Goal: Transaction & Acquisition: Book appointment/travel/reservation

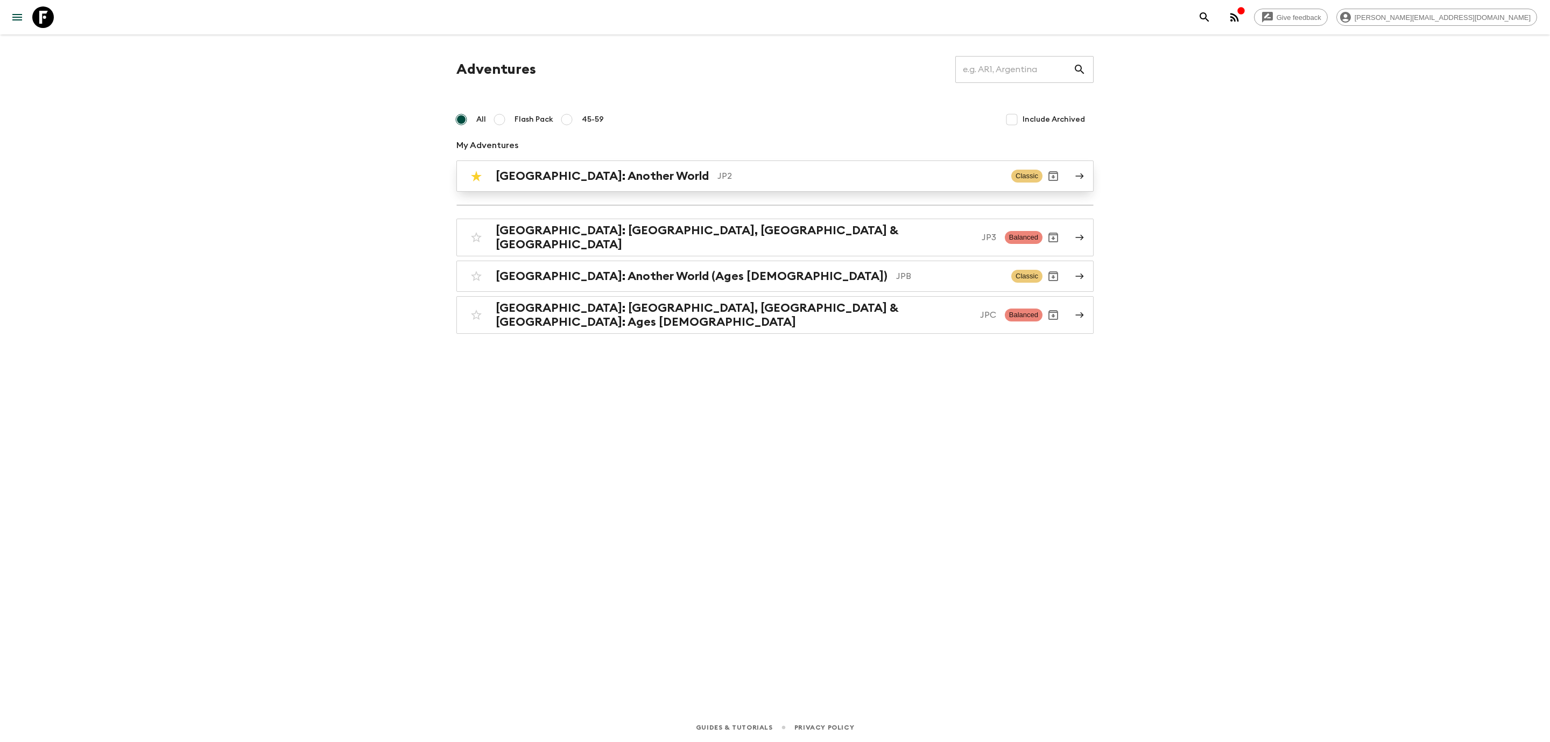
click at [679, 189] on link "[GEOGRAPHIC_DATA]: Another World JP2 Classic" at bounding box center [774, 175] width 637 height 31
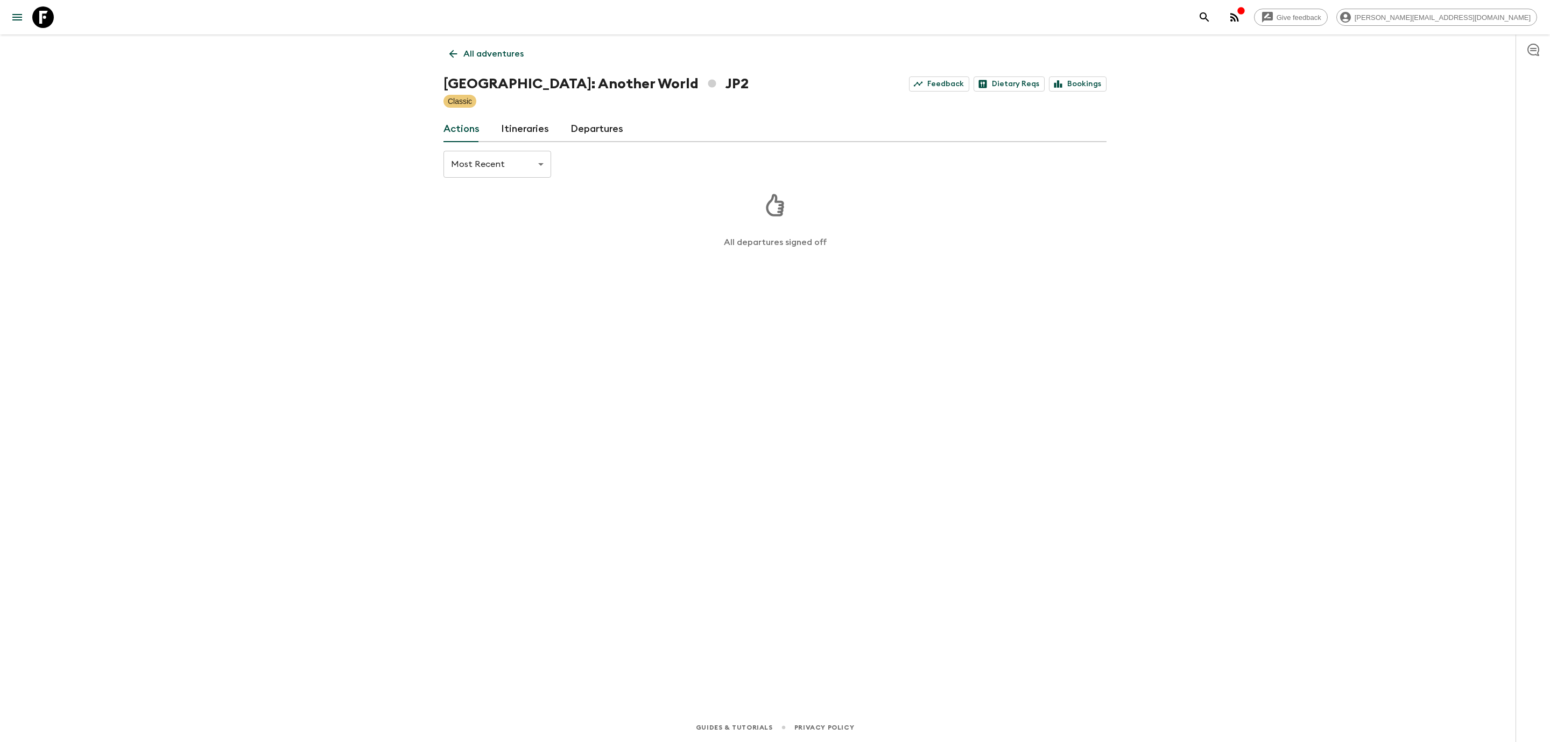
click at [449, 47] on link "All adventures" at bounding box center [487, 54] width 86 height 22
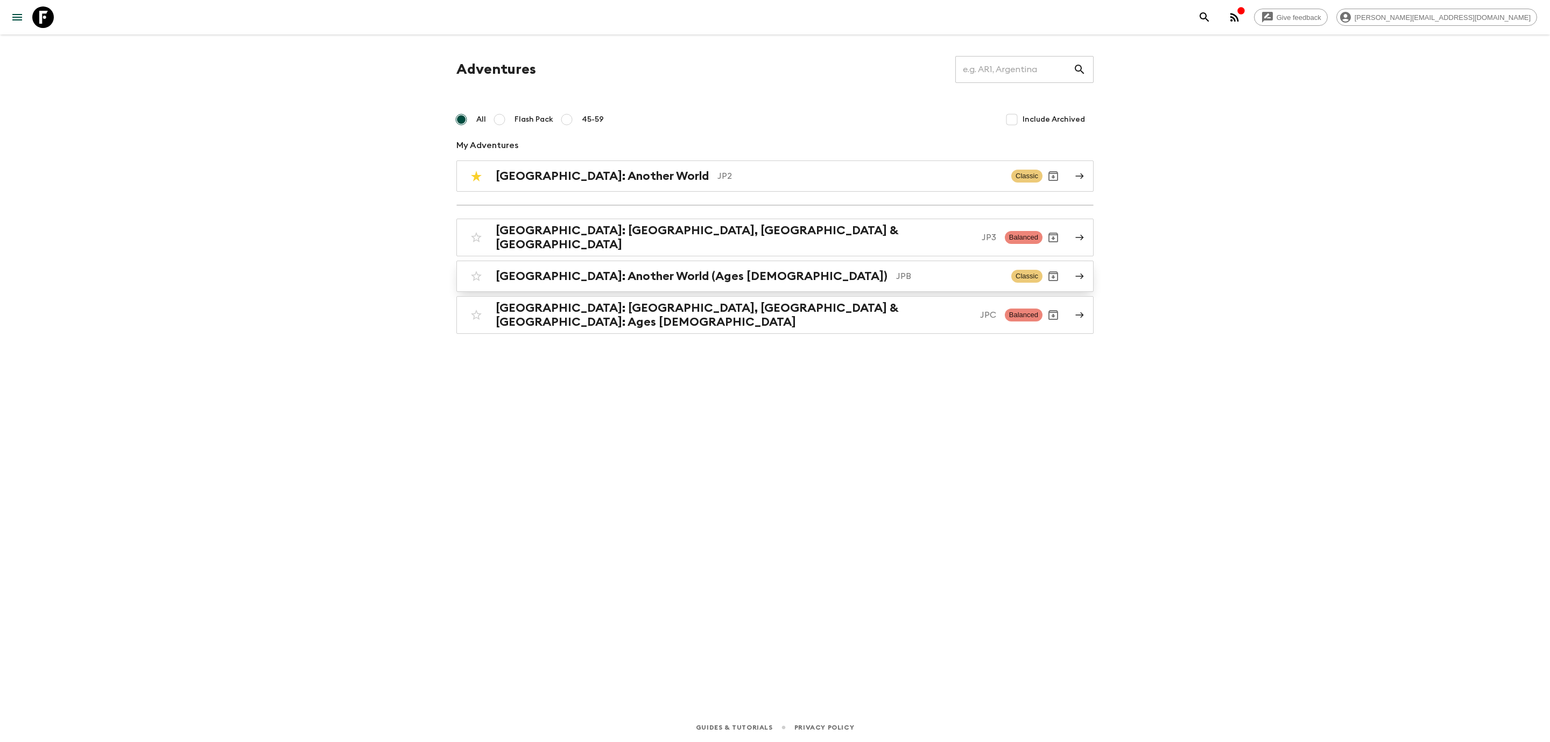
click at [663, 282] on div "[GEOGRAPHIC_DATA]: Another World (Ages [DEMOGRAPHIC_DATA]) JPB Classic" at bounding box center [754, 276] width 577 height 22
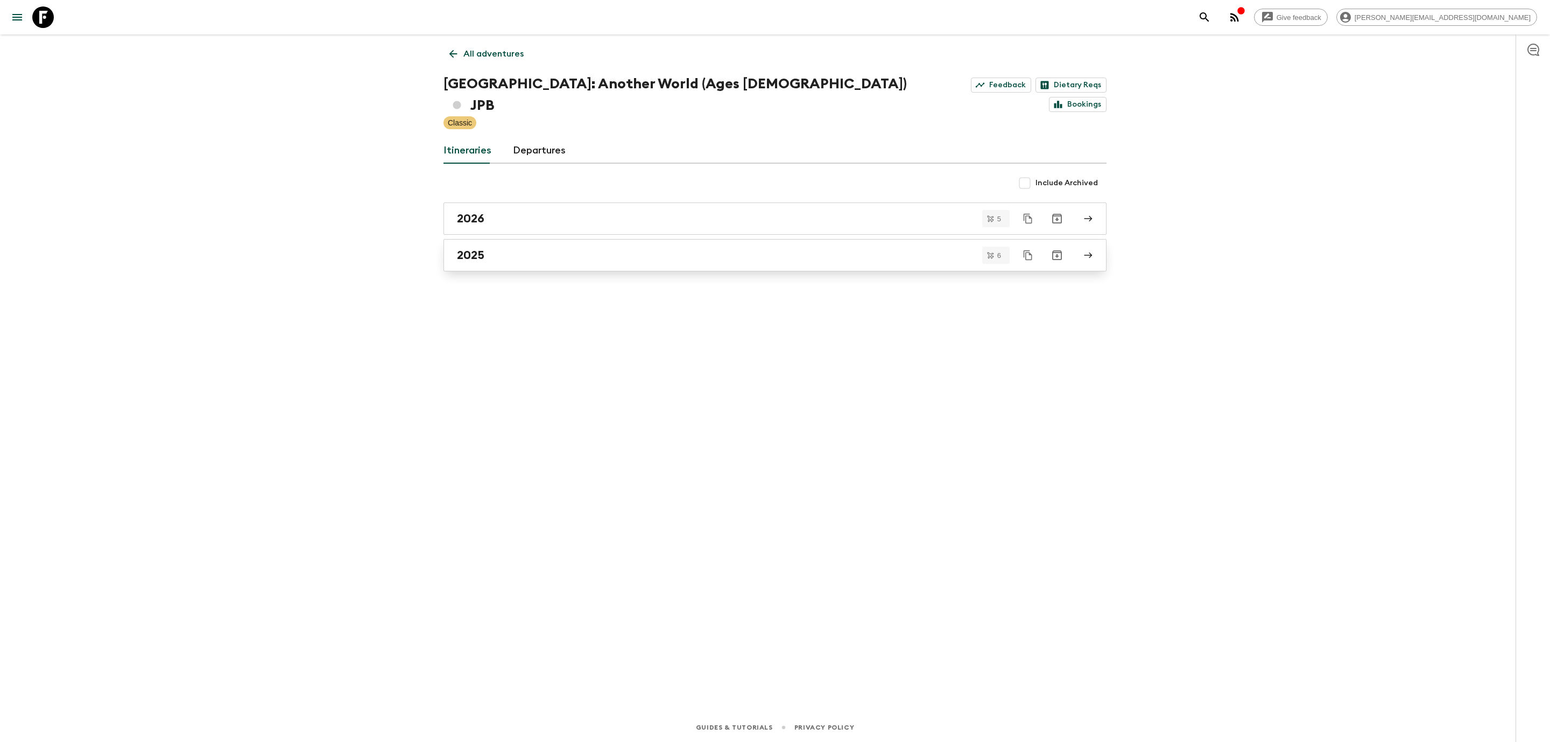
click at [496, 248] on div "2025" at bounding box center [765, 255] width 616 height 14
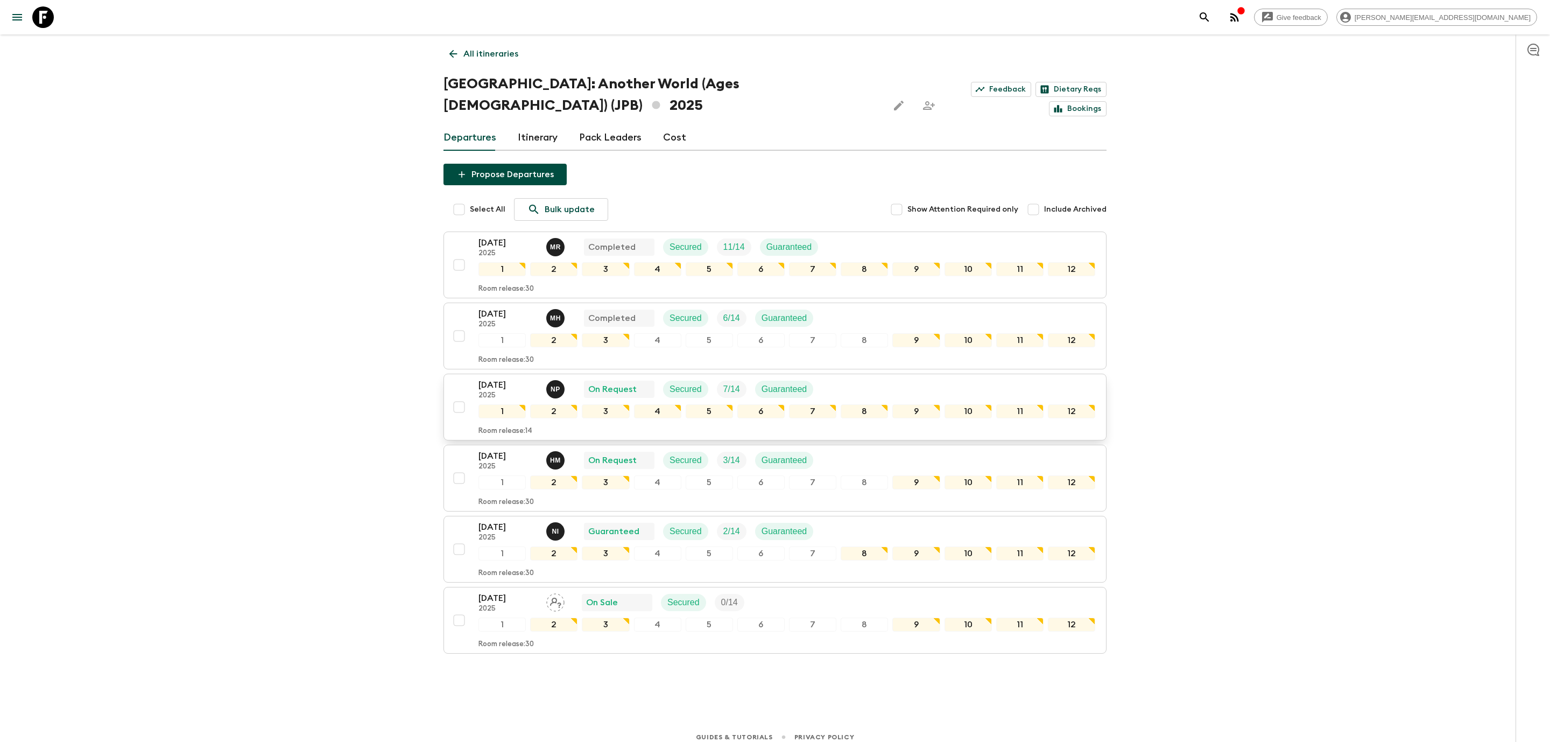
click at [502, 378] on p "[DATE]" at bounding box center [508, 384] width 59 height 13
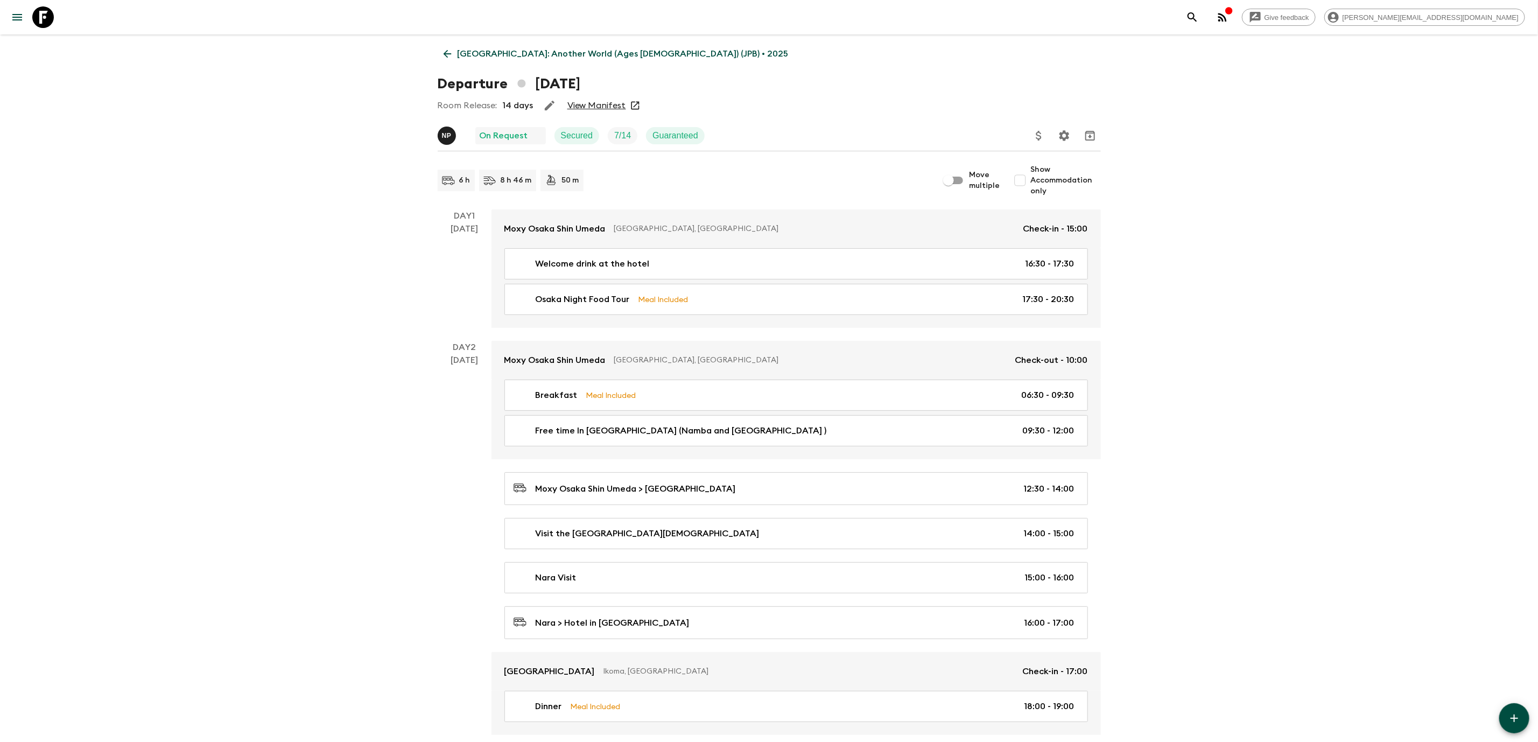
click at [601, 102] on link "View Manifest" at bounding box center [596, 105] width 59 height 11
